Goal: Information Seeking & Learning: Learn about a topic

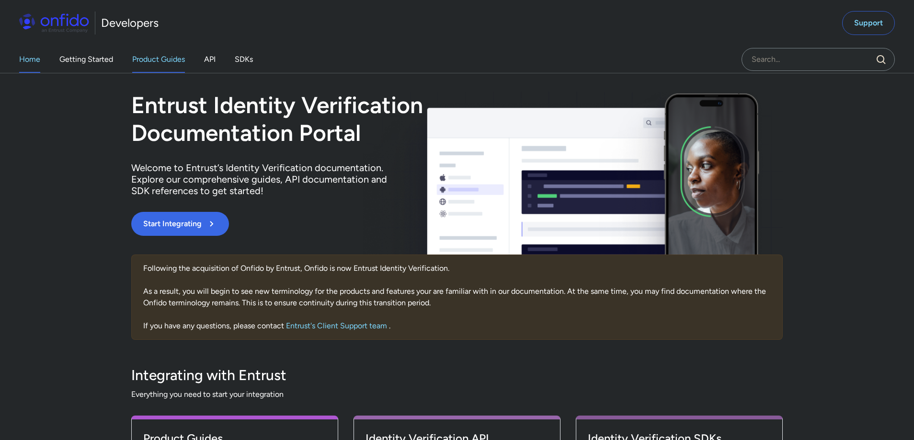
click at [171, 61] on link "Product Guides" at bounding box center [158, 59] width 53 height 27
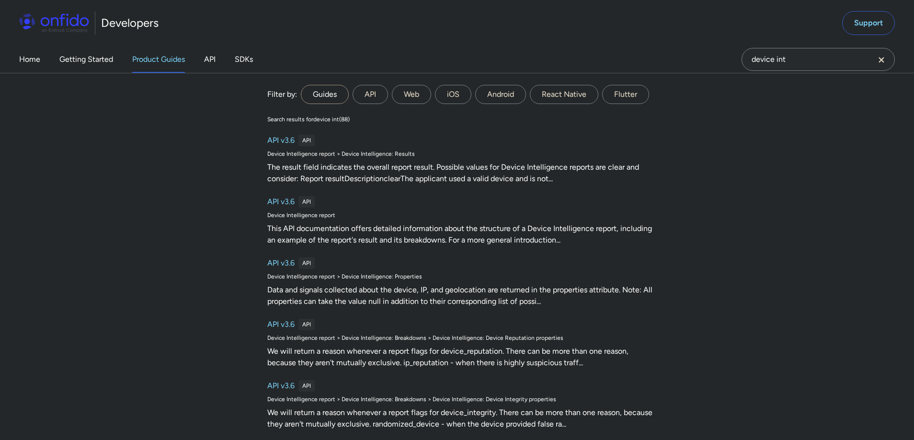
type input "device int"
click at [343, 98] on label "Guides" at bounding box center [325, 94] width 48 height 19
click at [0, 0] on input "Guides" at bounding box center [0, 0] width 0 height 0
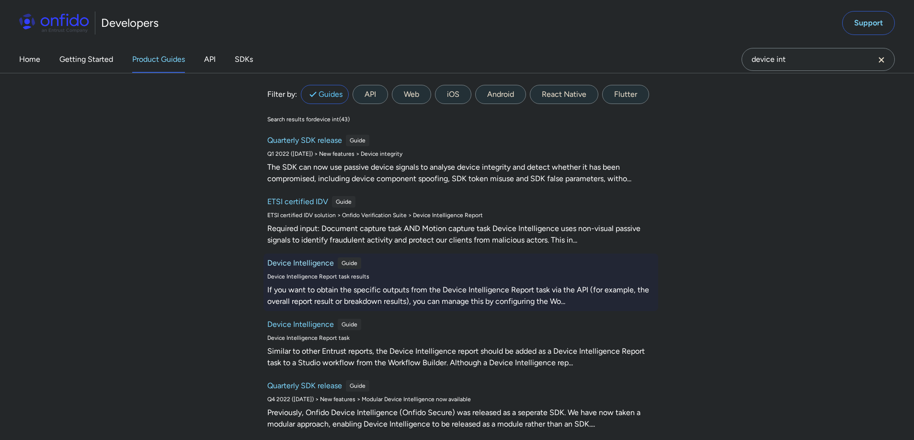
click at [316, 264] on h6 "Device Intelligence" at bounding box center [300, 262] width 67 height 11
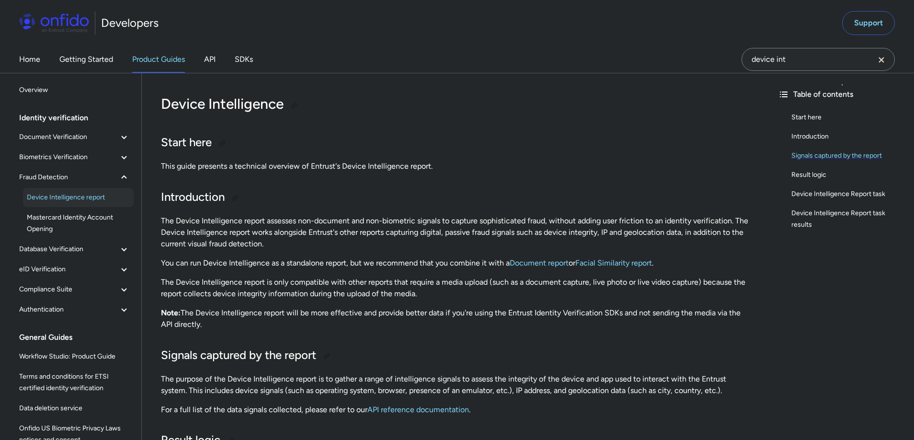
click at [863, 158] on div "Signals captured by the report" at bounding box center [848, 155] width 115 height 11
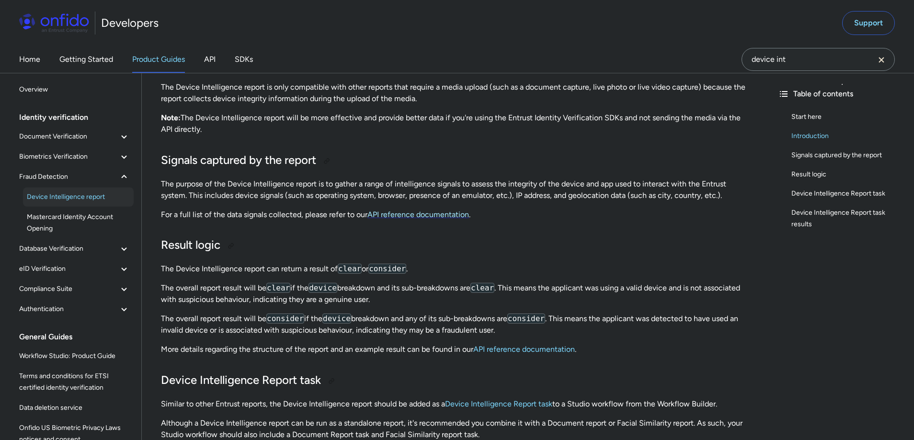
scroll to position [194, 0]
click at [424, 215] on link "API reference documentation" at bounding box center [418, 214] width 102 height 9
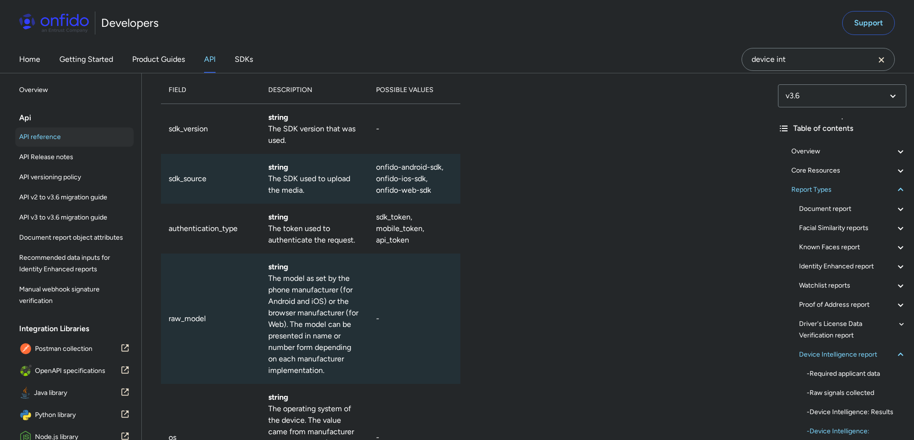
scroll to position [67646, 0]
